Goal: Use online tool/utility: Utilize a website feature to perform a specific function

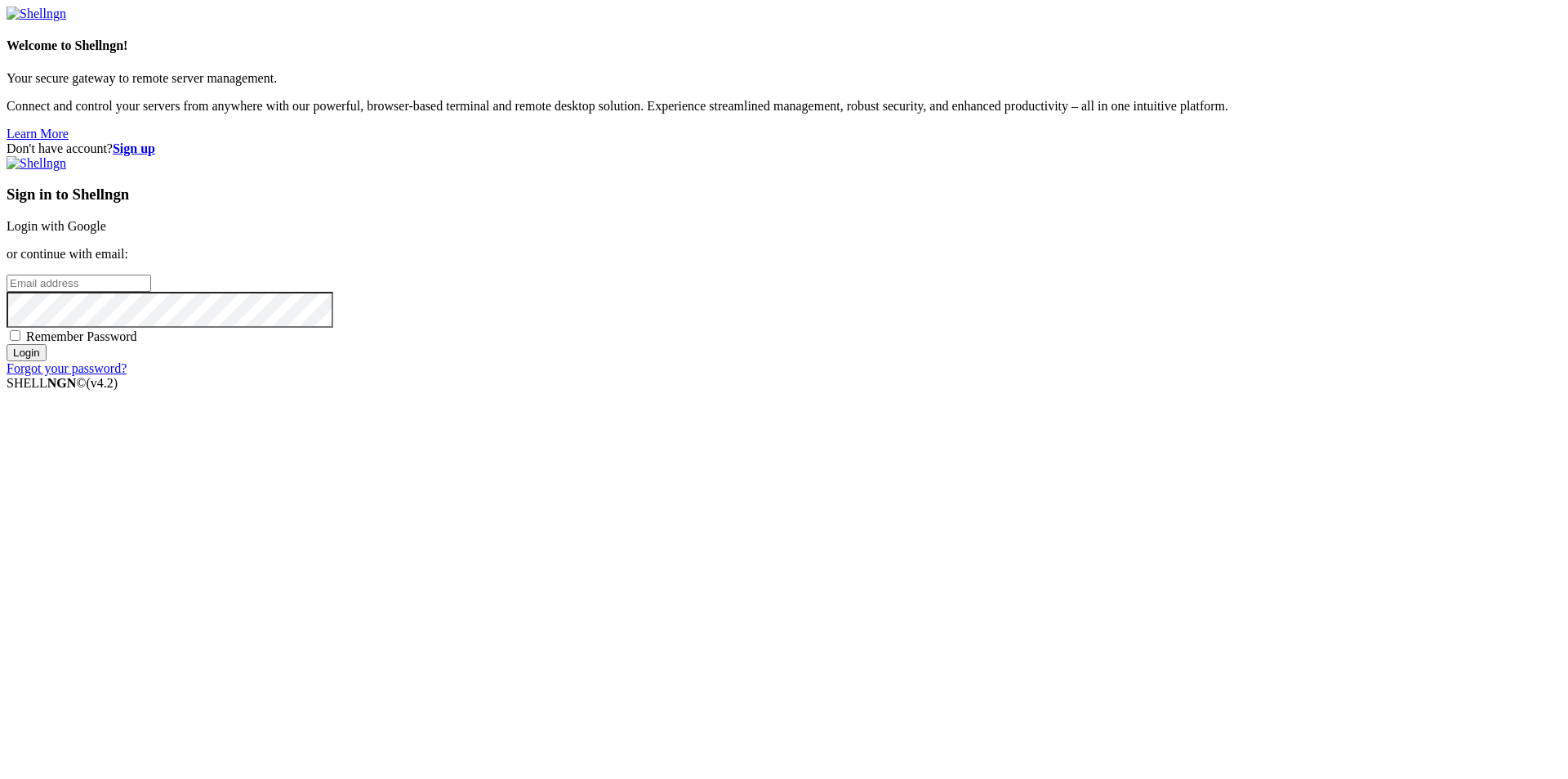
click at [106, 233] on link "Login with Google" at bounding box center [56, 226] width 99 height 14
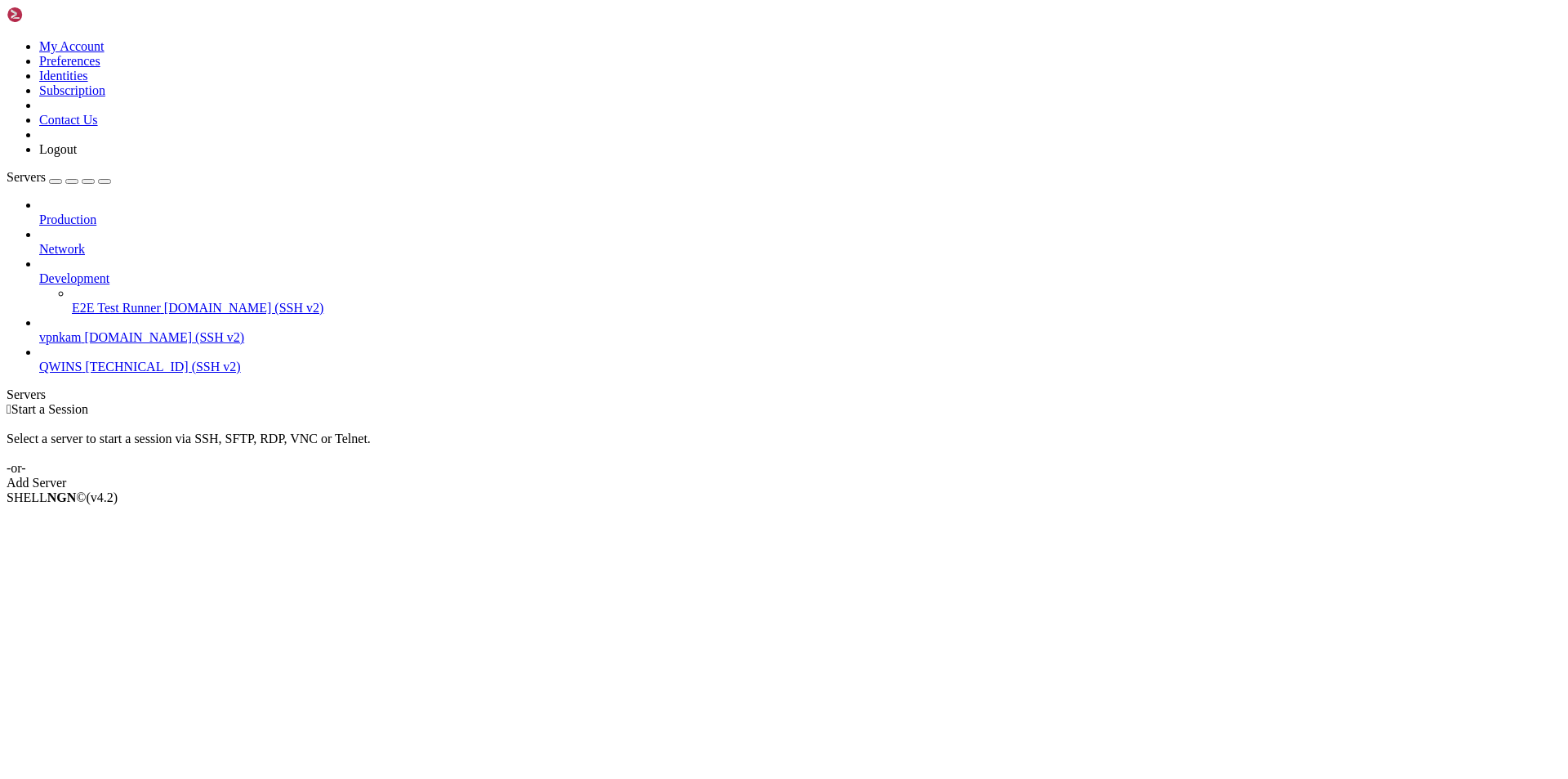
click at [81, 331] on span "vpnkam" at bounding box center [60, 337] width 43 height 14
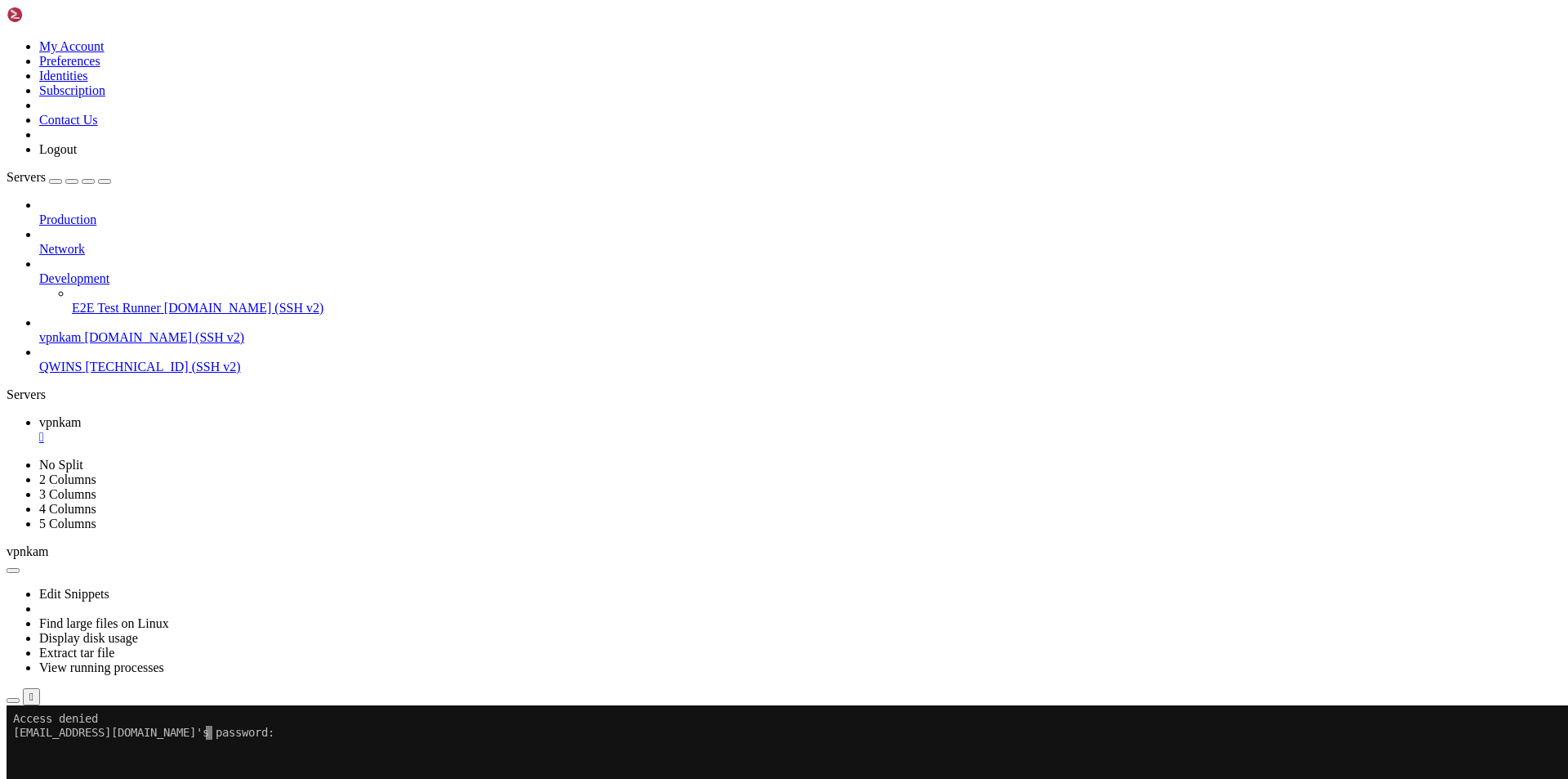
click at [265, 415] on x-row at bounding box center [687, 760] width 1349 height 14
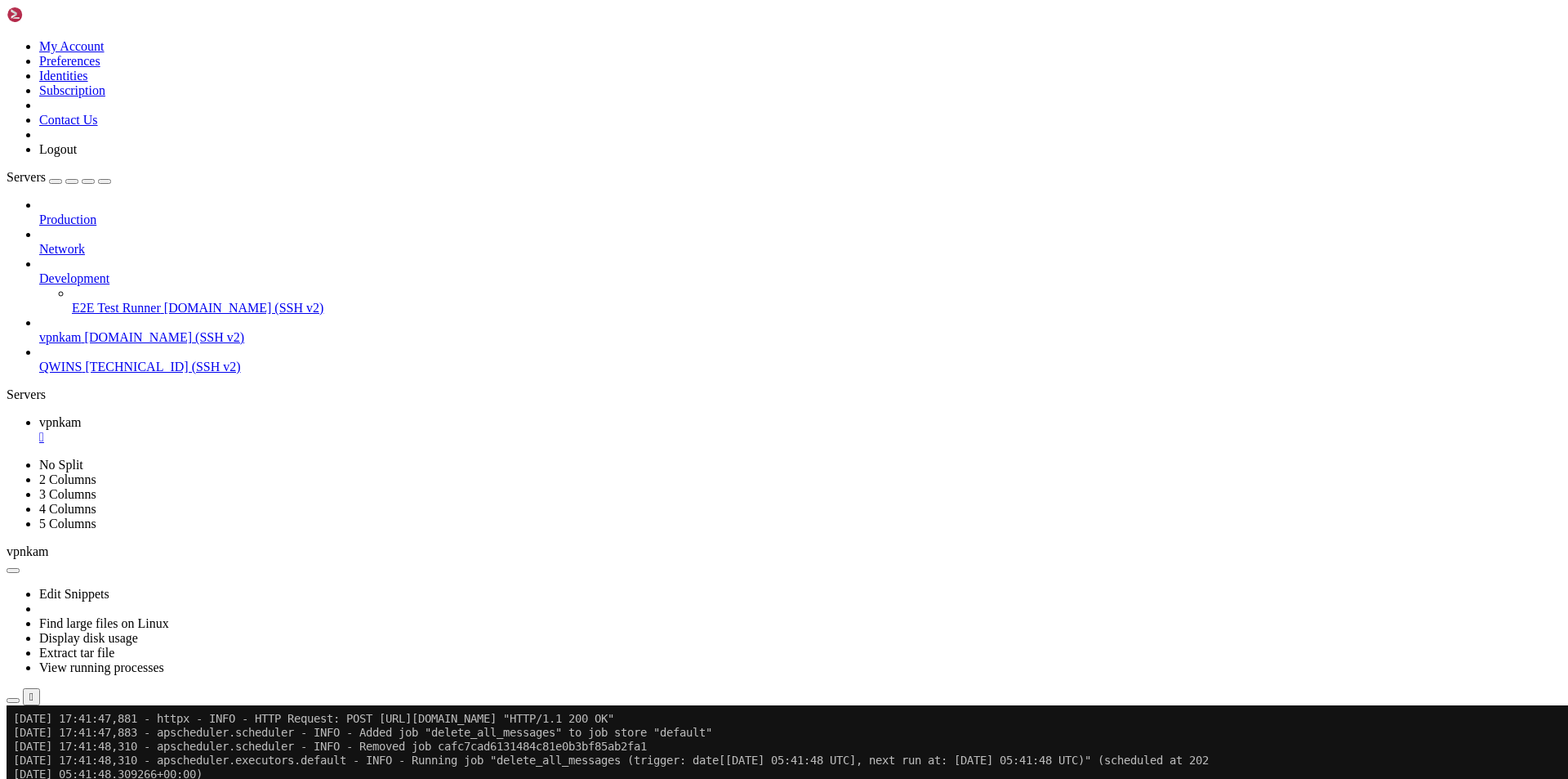
scroll to position [695, 0]
drag, startPoint x: 100, startPoint y: 1369, endPoint x: 13, endPoint y: 1078, distance: 303.7
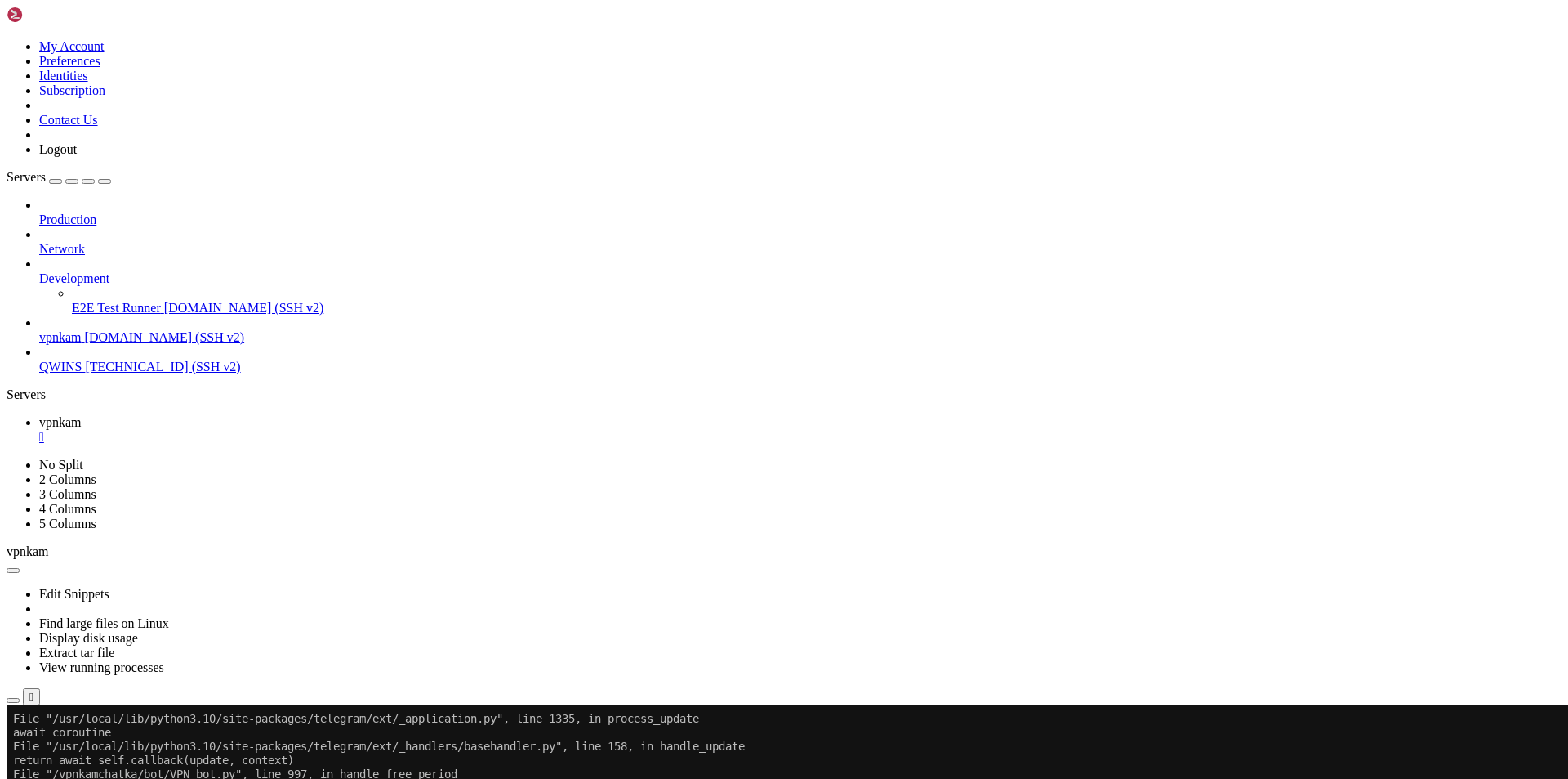
scroll to position [1084, 0]
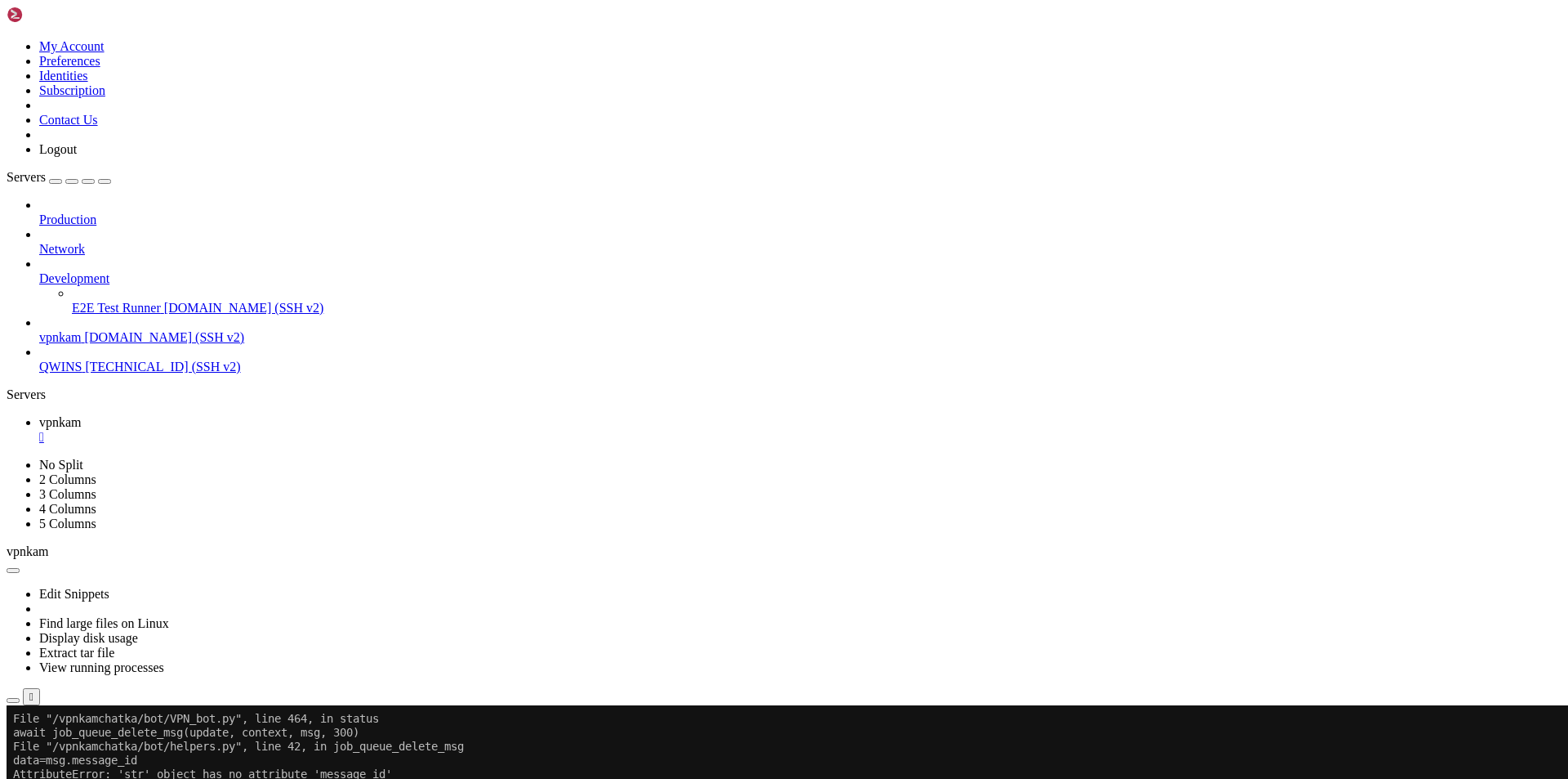
scroll to position [4501, 0]
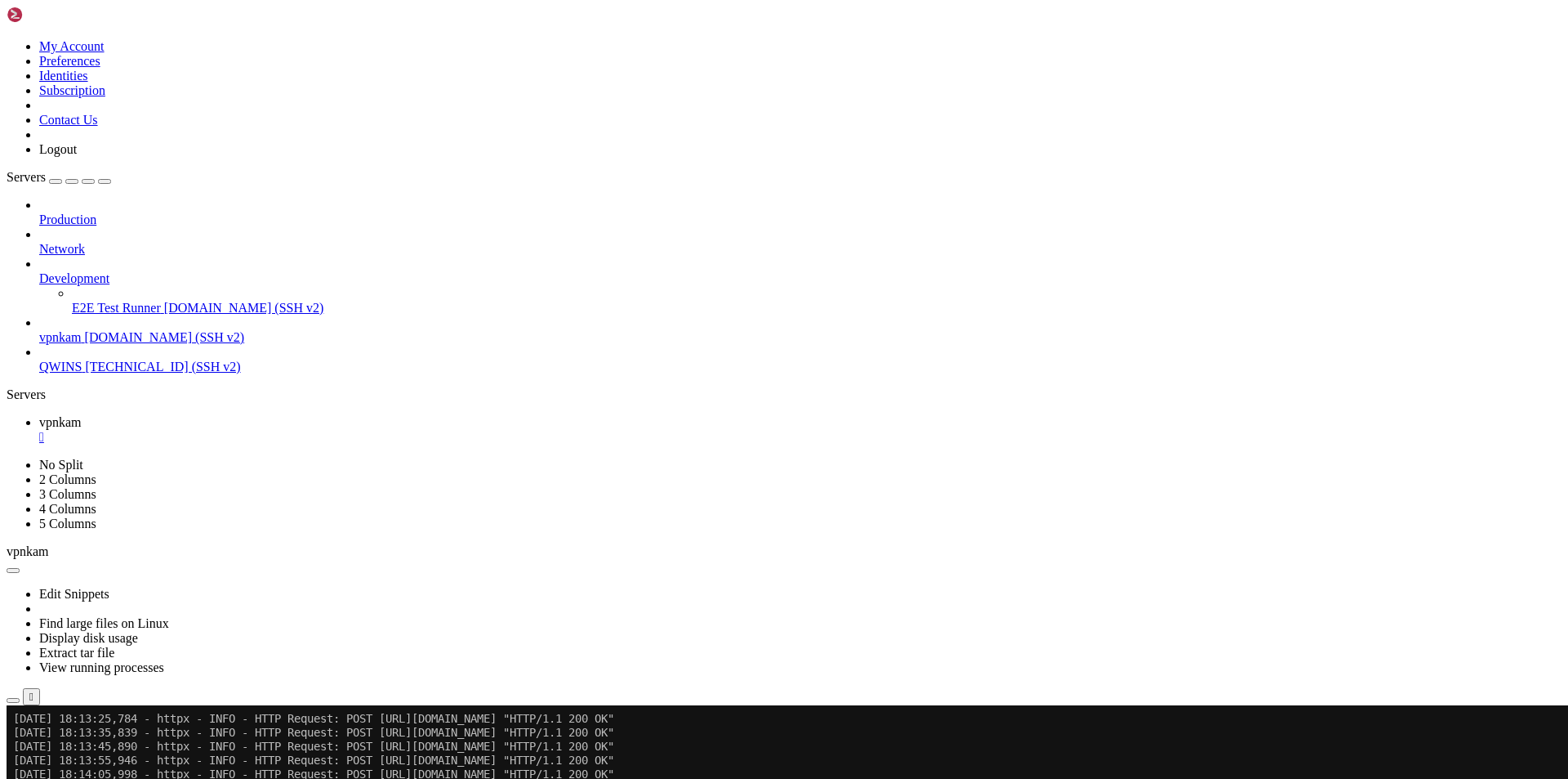
scroll to position [75748, 0]
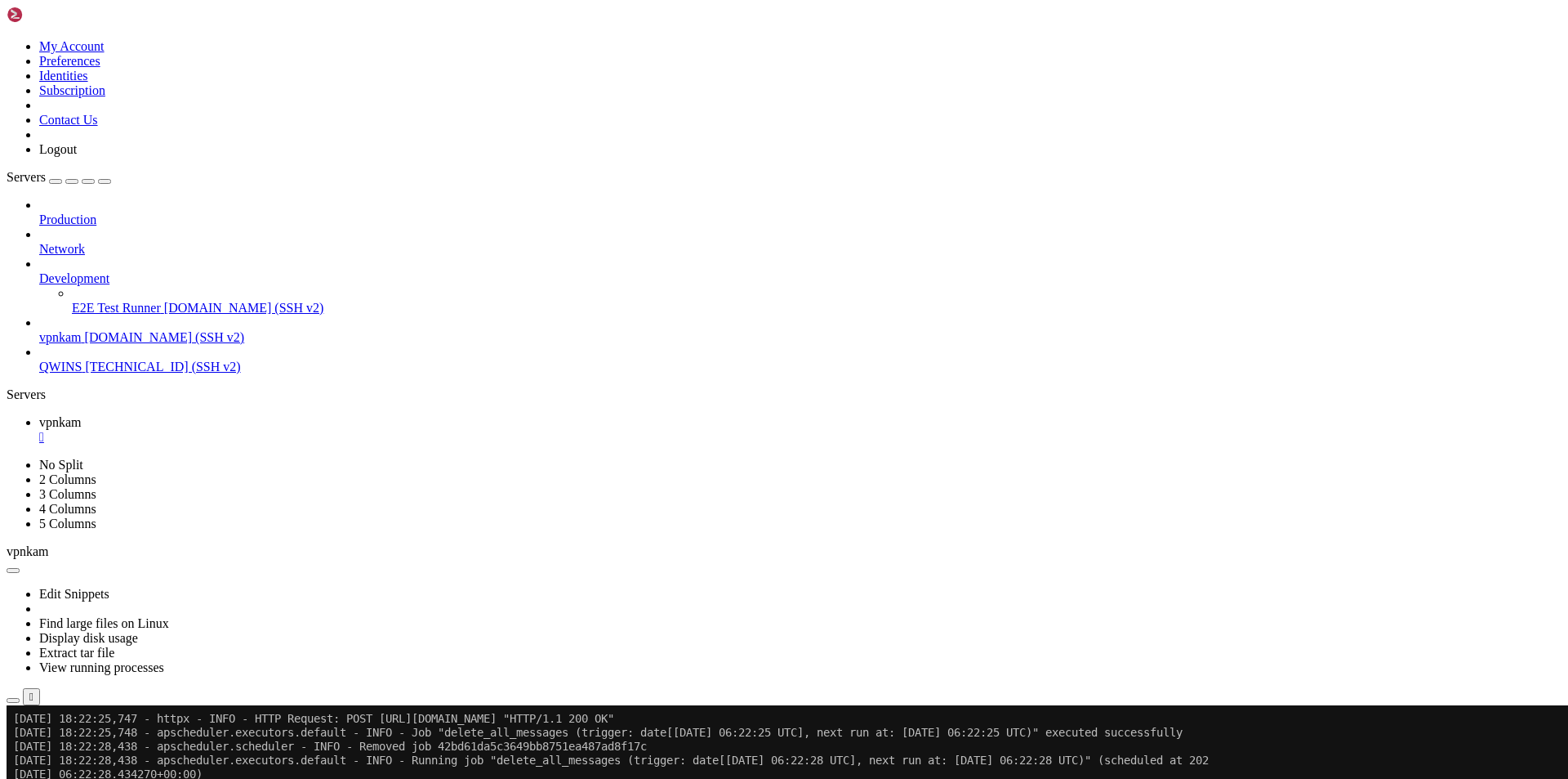
scroll to position [78375, 0]
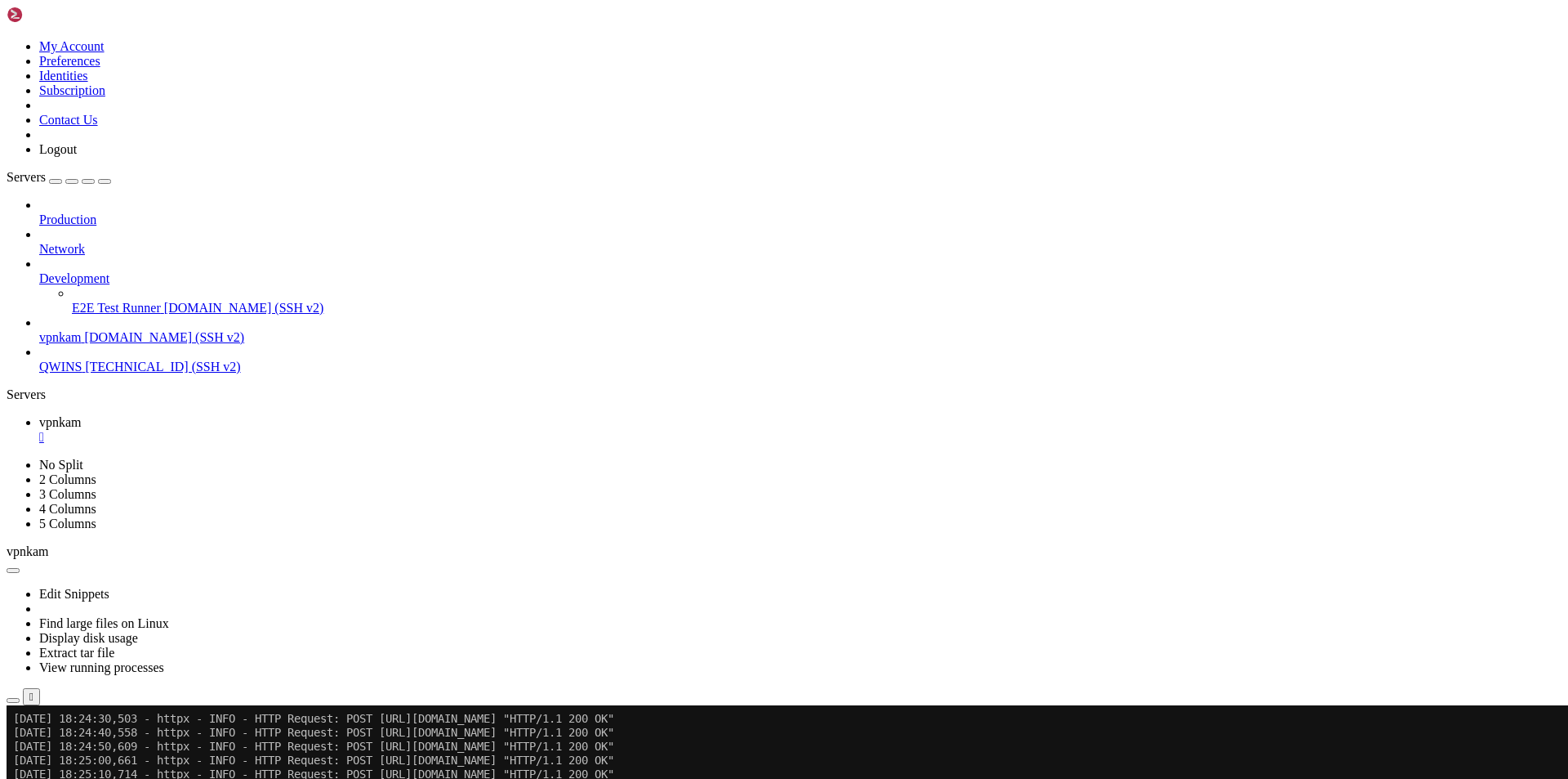
scroll to position [78791, 0]
drag, startPoint x: 260, startPoint y: 1379, endPoint x: 178, endPoint y: 1388, distance: 82.5
drag, startPoint x: 255, startPoint y: 1372, endPoint x: 239, endPoint y: 1373, distance: 16.0
